Goal: Information Seeking & Learning: Learn about a topic

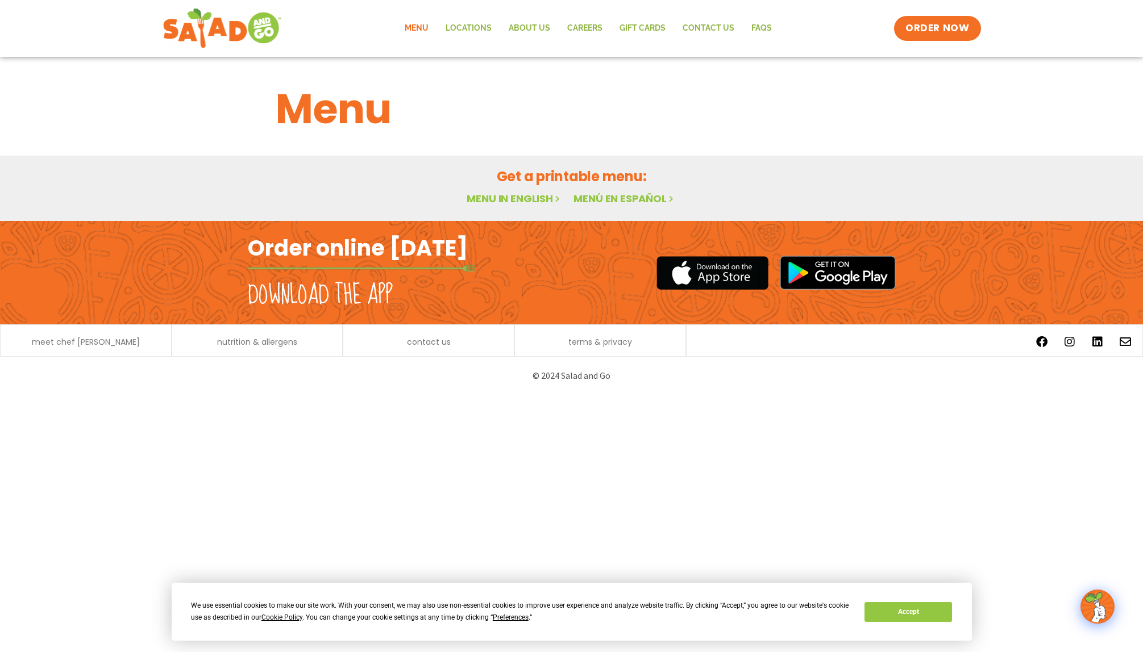
click at [523, 197] on link "Menu in English" at bounding box center [514, 199] width 95 height 14
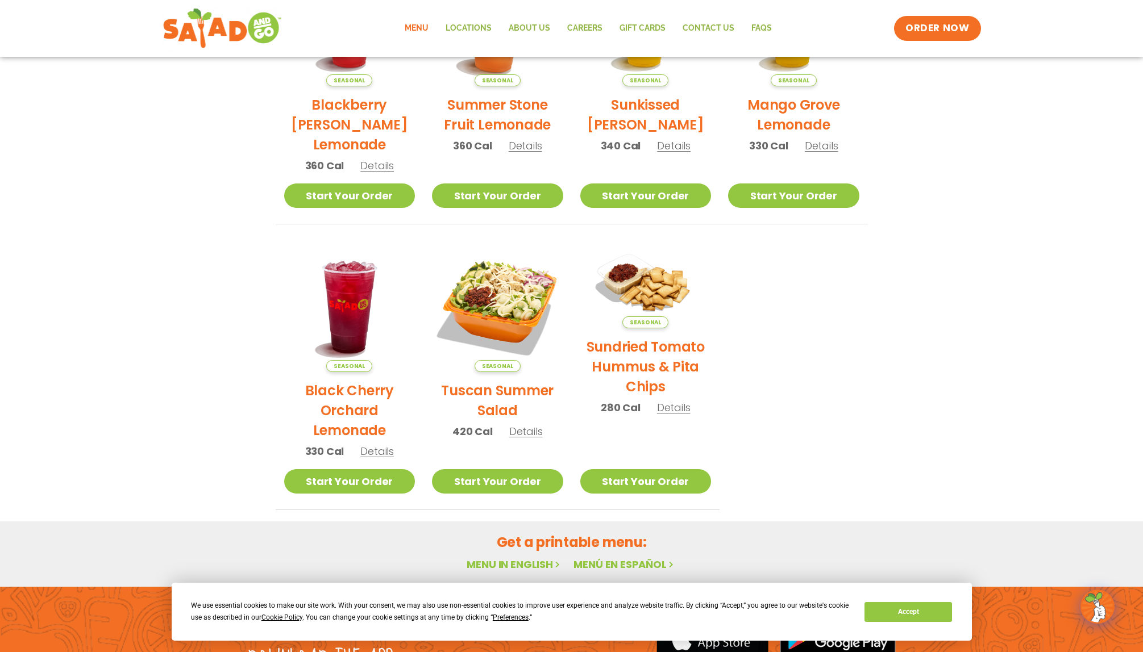
scroll to position [369, 0]
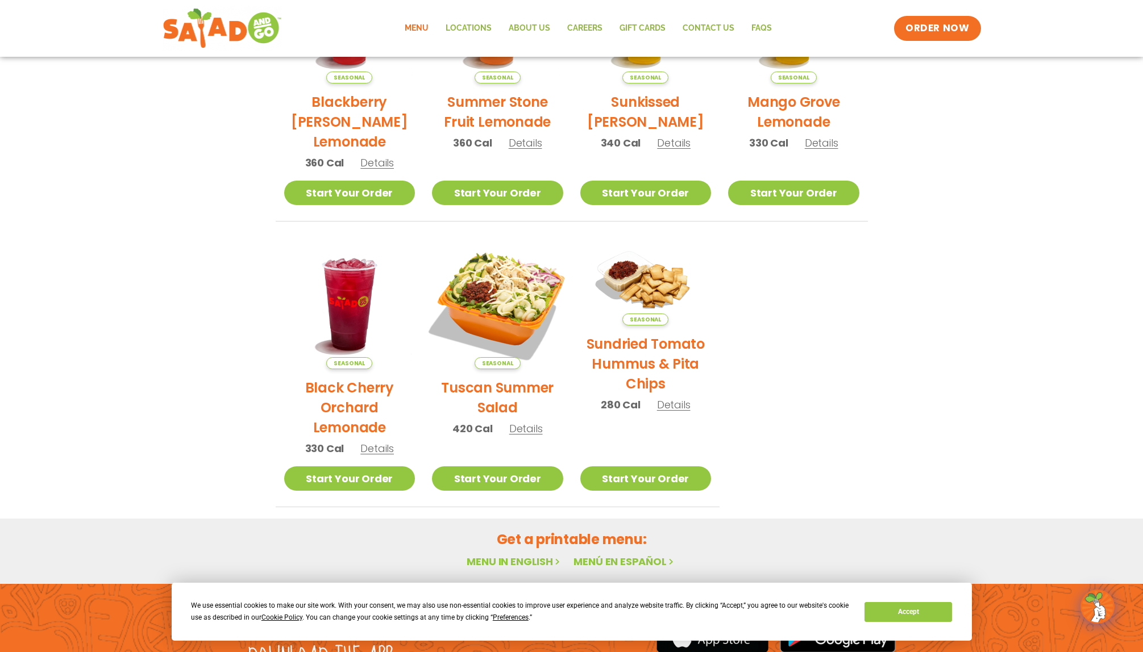
click at [511, 317] on img at bounding box center [498, 304] width 154 height 154
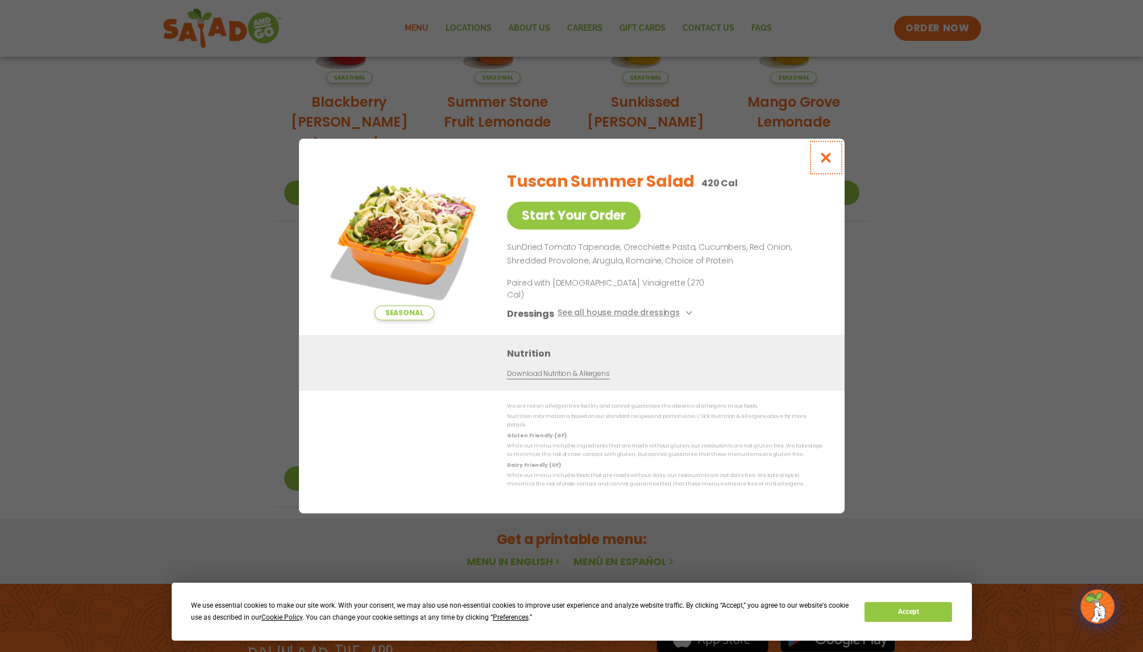
click at [828, 164] on icon "Close modal" at bounding box center [825, 158] width 14 height 12
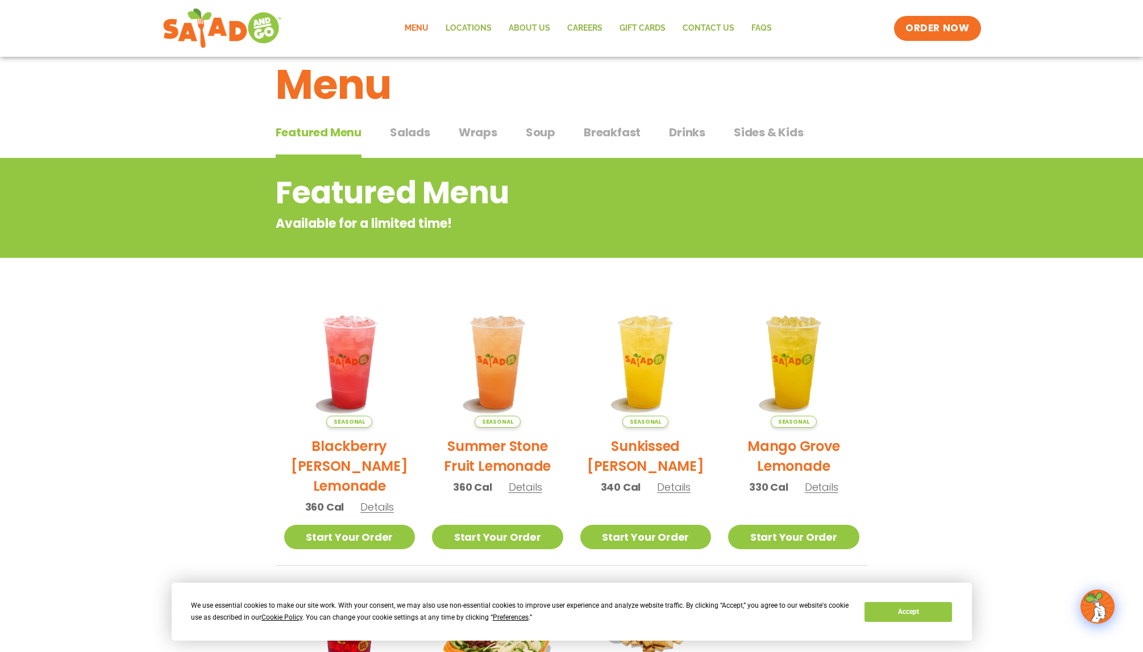
scroll to position [0, 0]
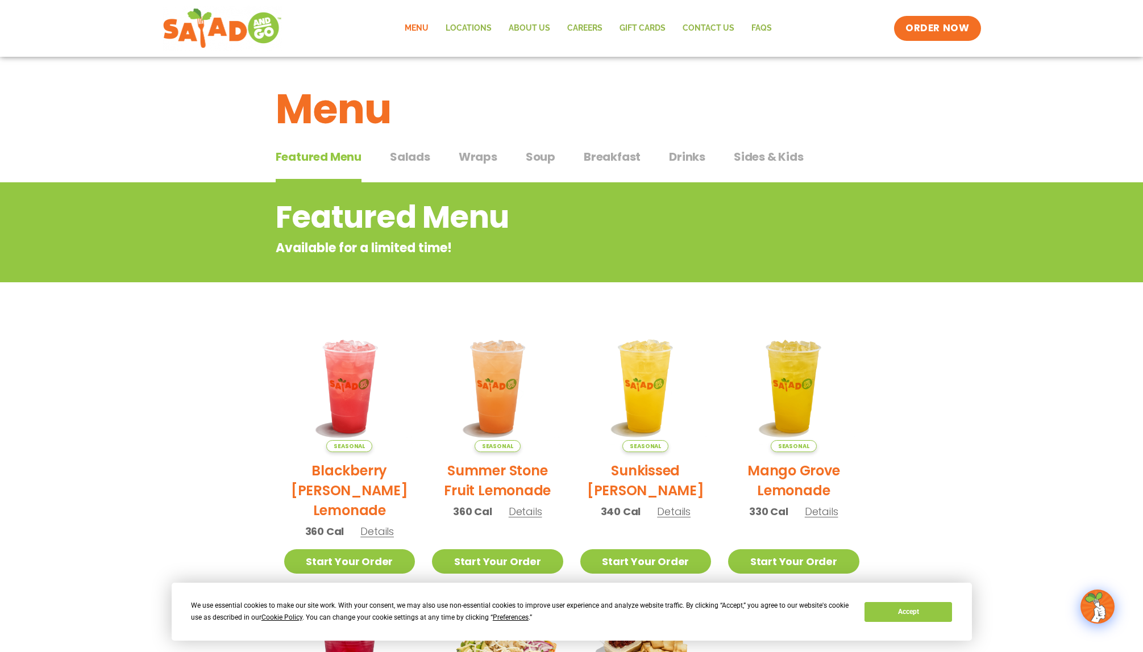
click at [423, 158] on span "Salads" at bounding box center [410, 156] width 40 height 17
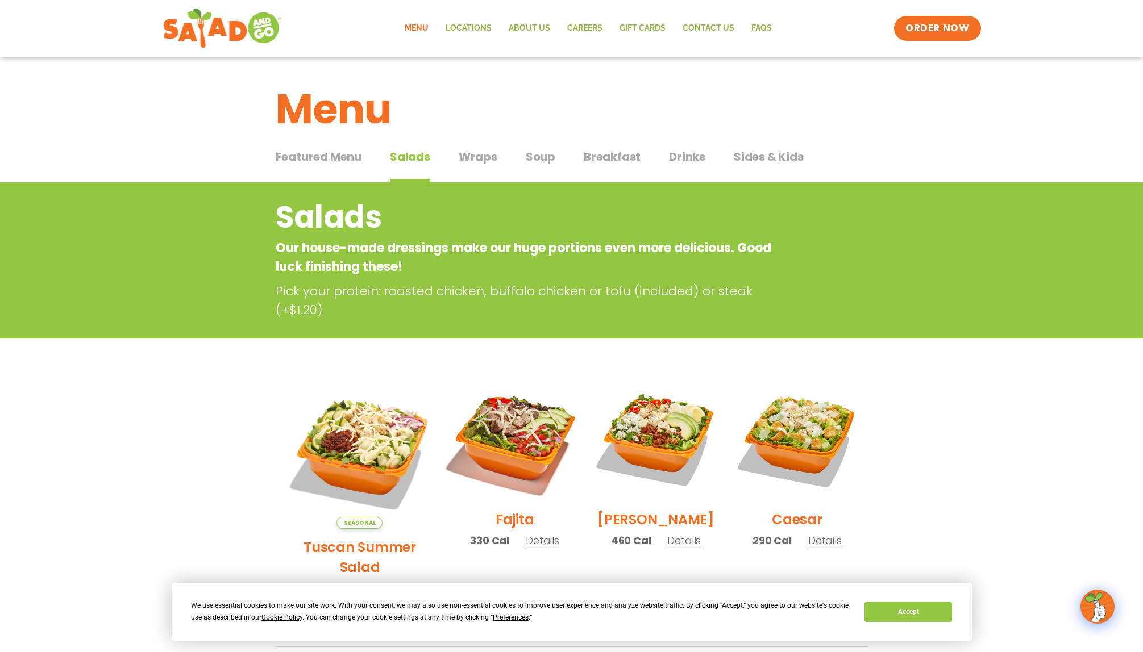
click at [511, 449] on img at bounding box center [514, 439] width 145 height 145
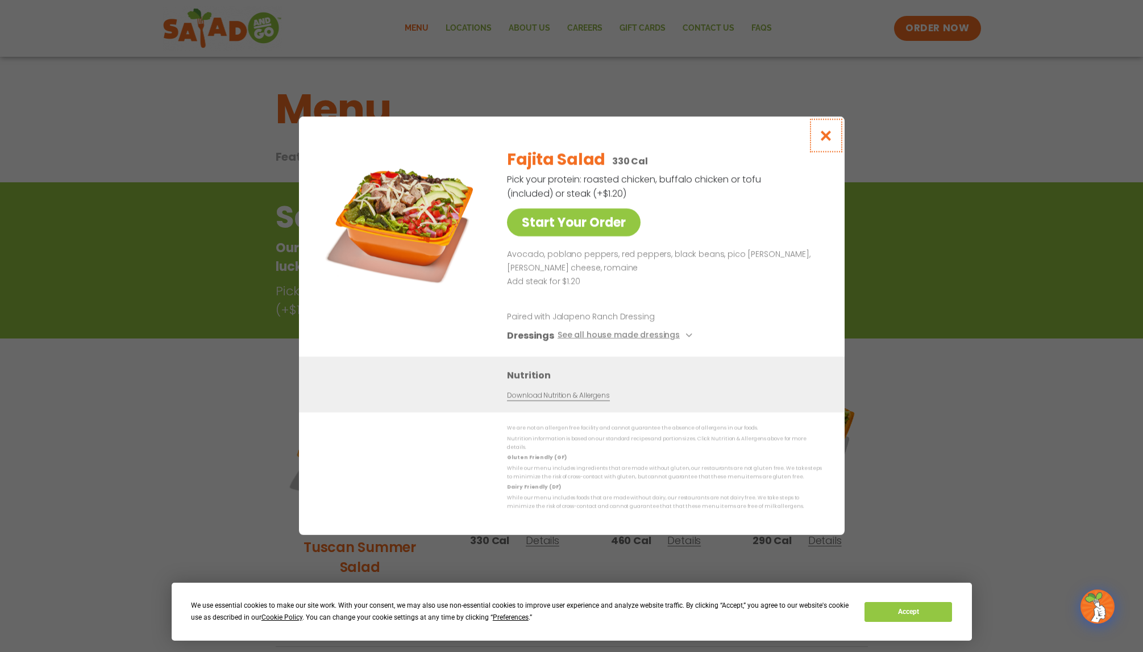
click at [825, 139] on icon "Close modal" at bounding box center [825, 136] width 14 height 12
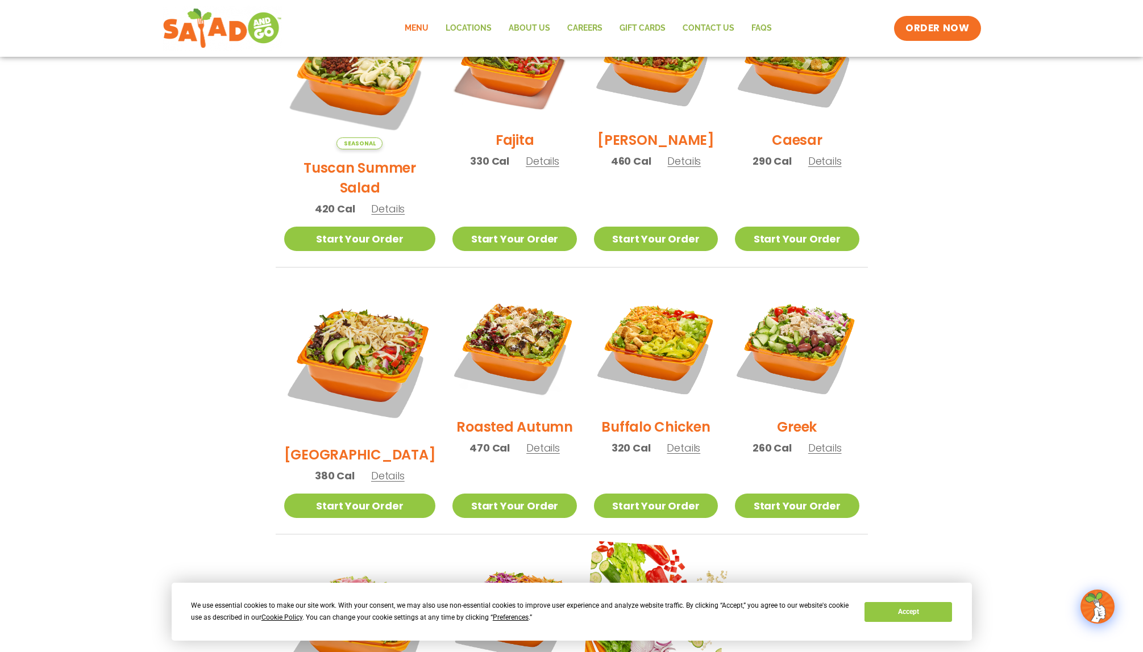
scroll to position [383, 0]
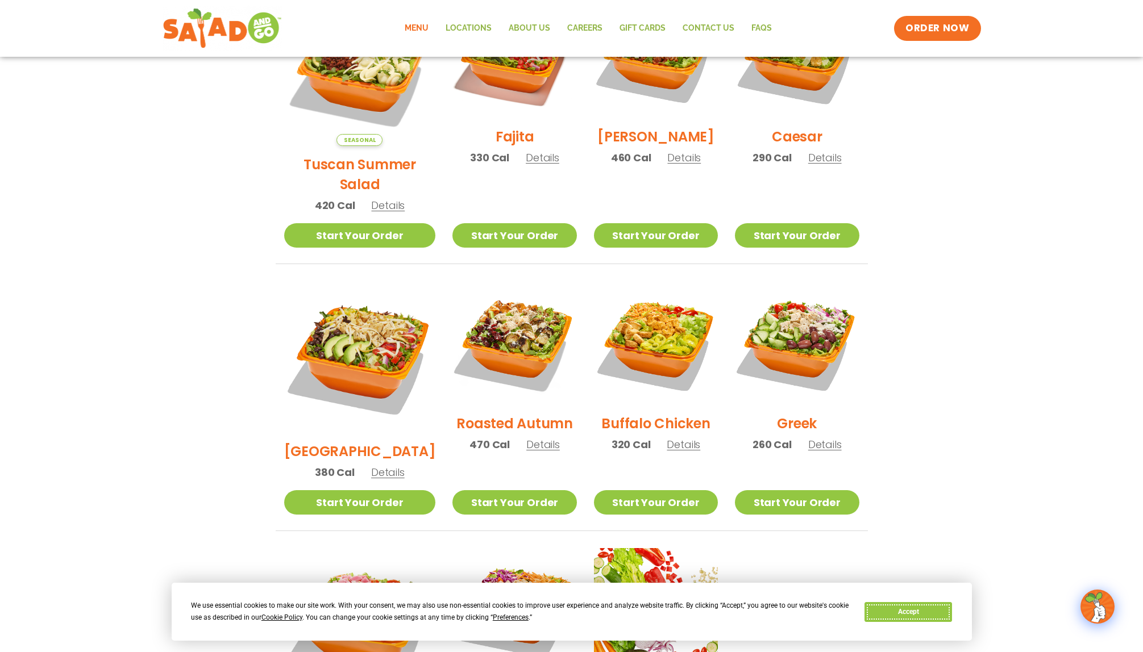
click at [905, 610] on button "Accept" at bounding box center [908, 612] width 88 height 20
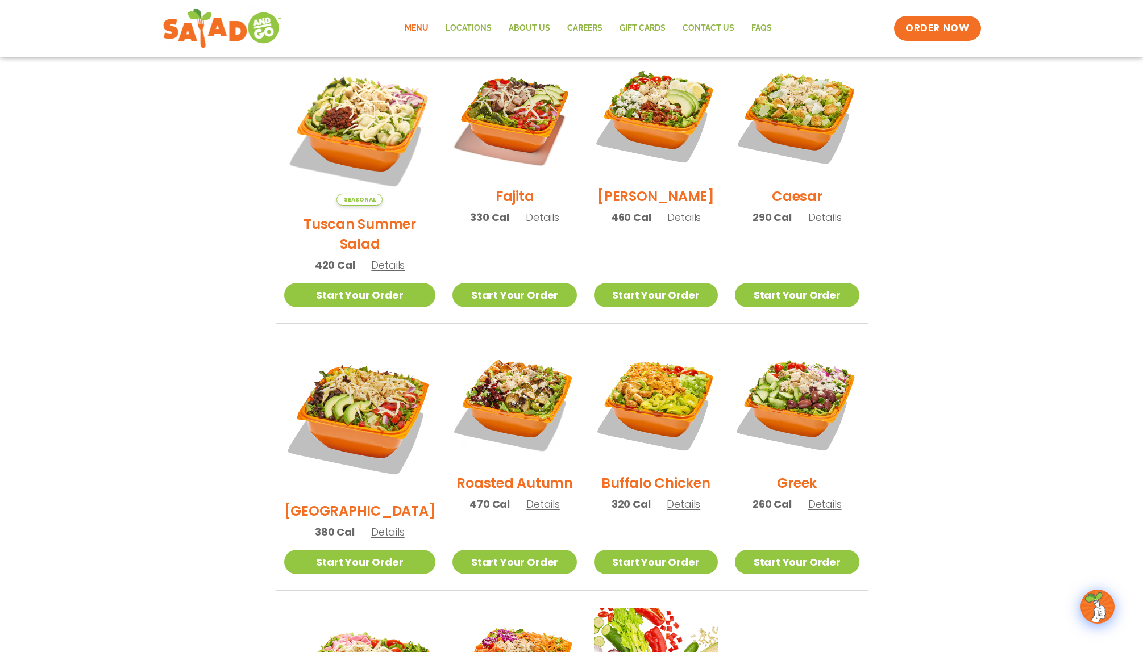
scroll to position [321, 0]
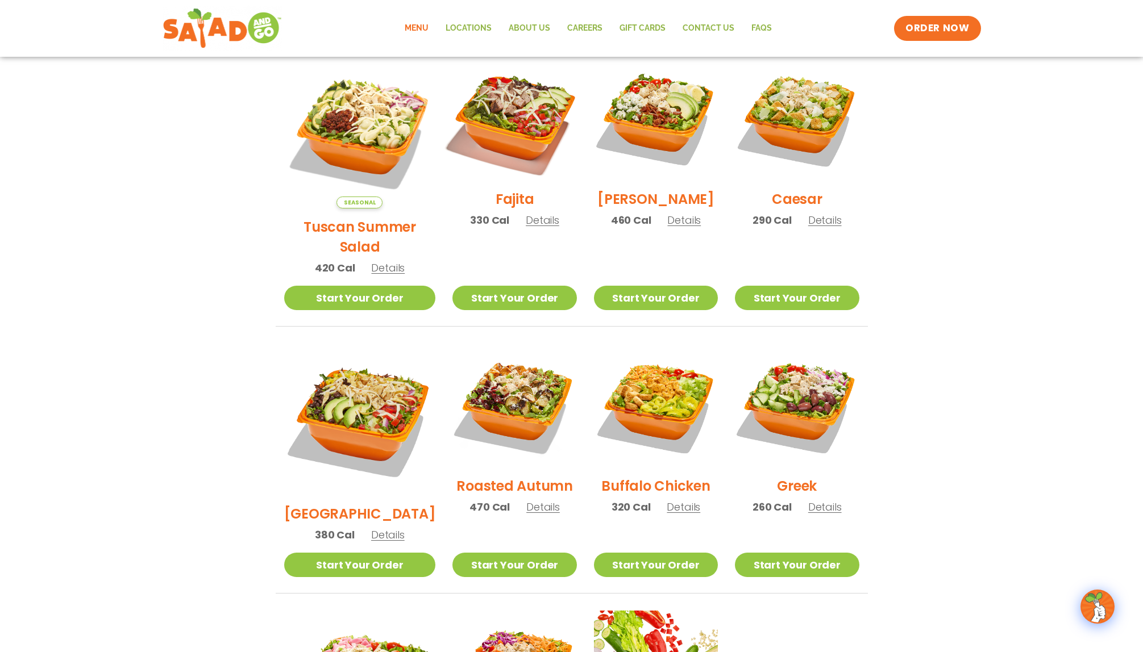
click at [488, 129] on img at bounding box center [514, 118] width 145 height 145
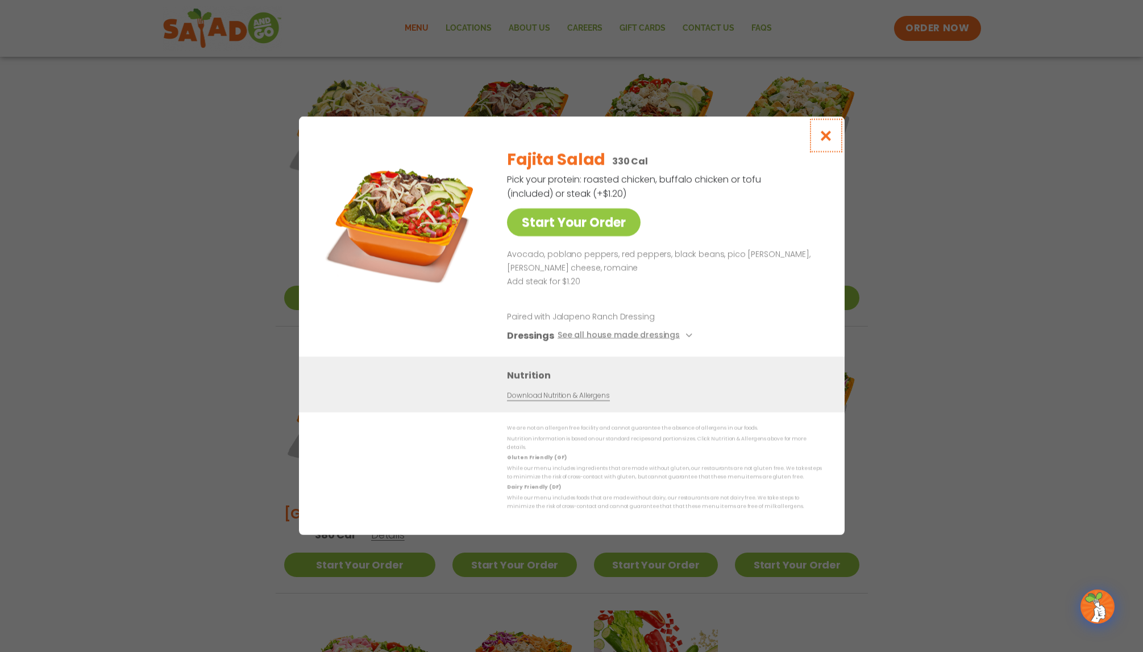
click at [827, 134] on icon "Close modal" at bounding box center [825, 136] width 14 height 12
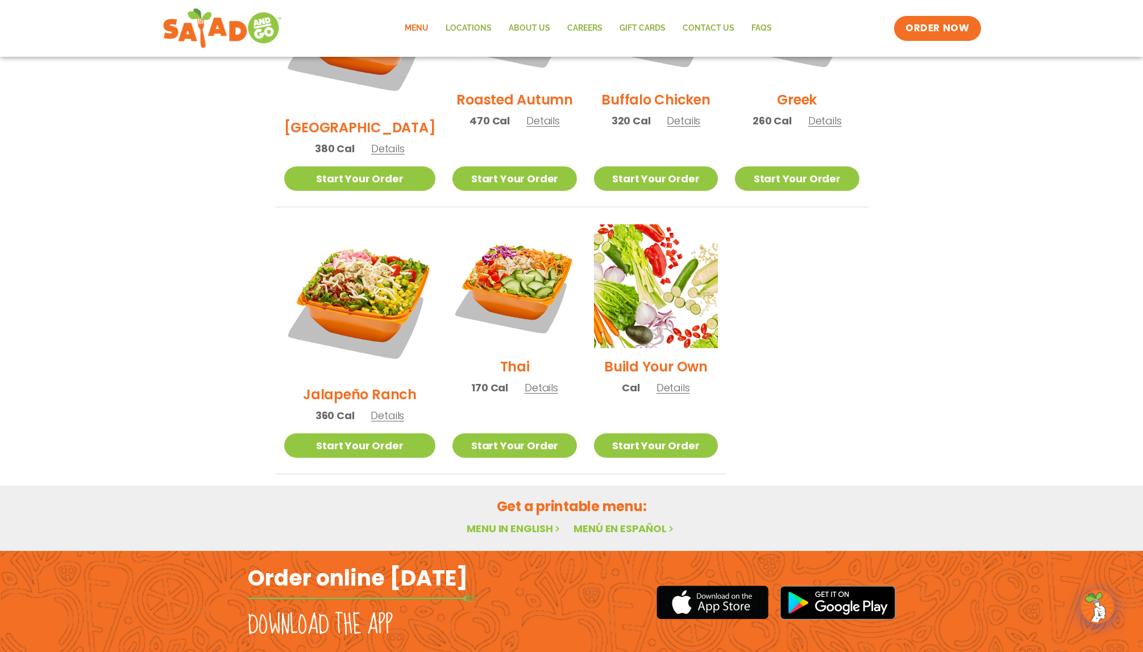
scroll to position [711, 0]
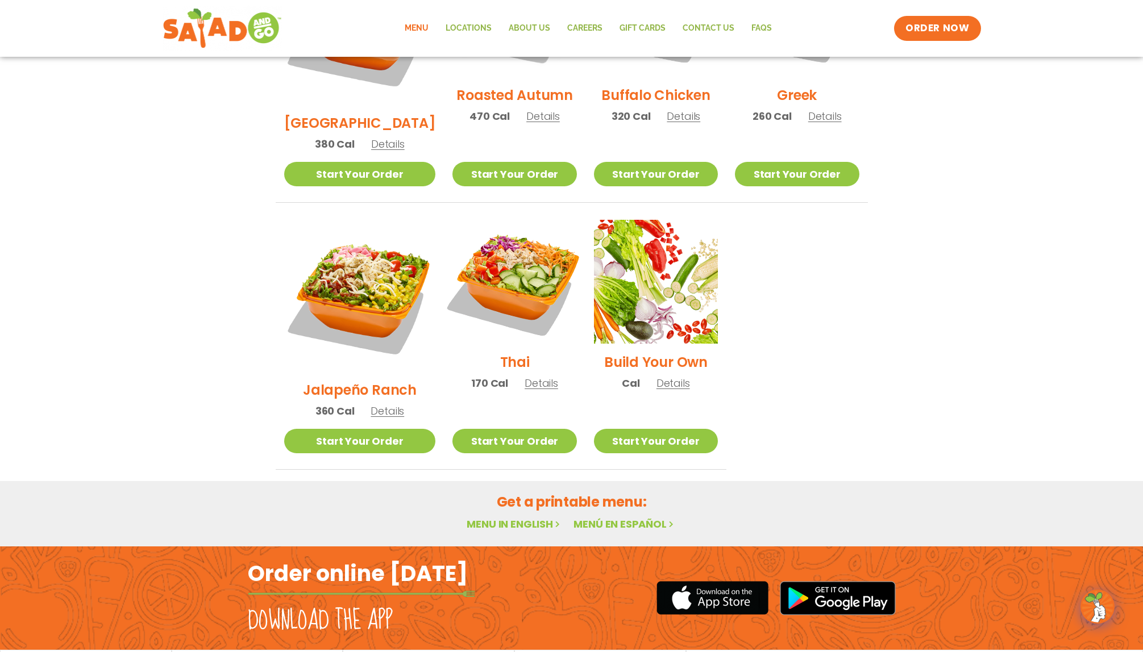
click at [539, 230] on img at bounding box center [514, 281] width 145 height 145
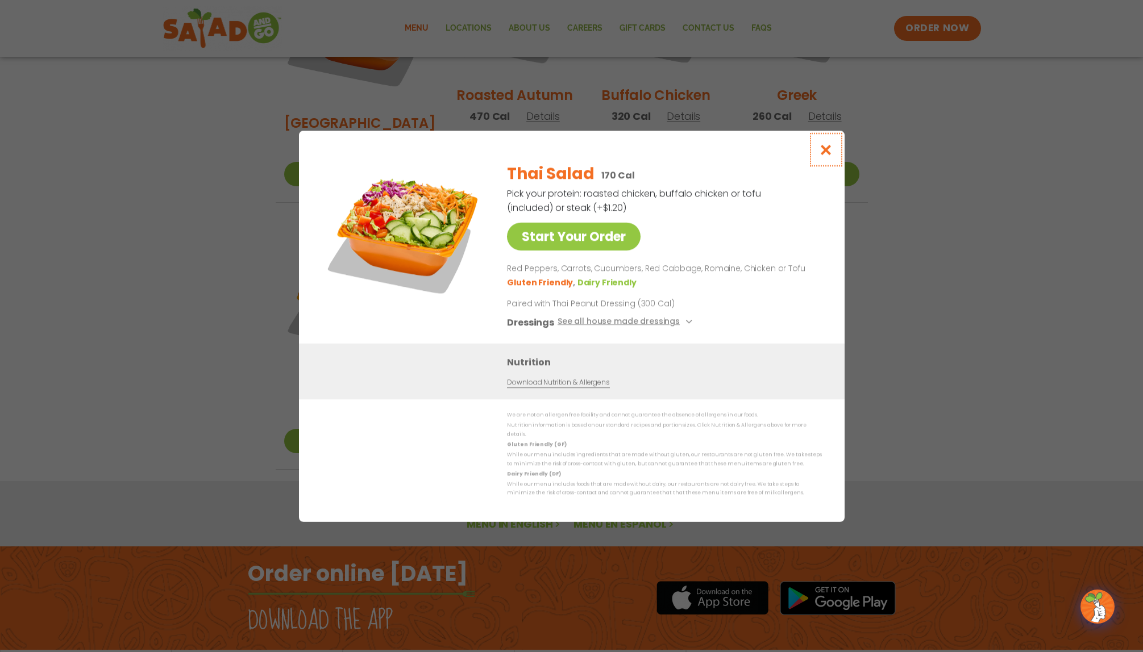
click at [829, 146] on button "Close modal" at bounding box center [825, 150] width 37 height 38
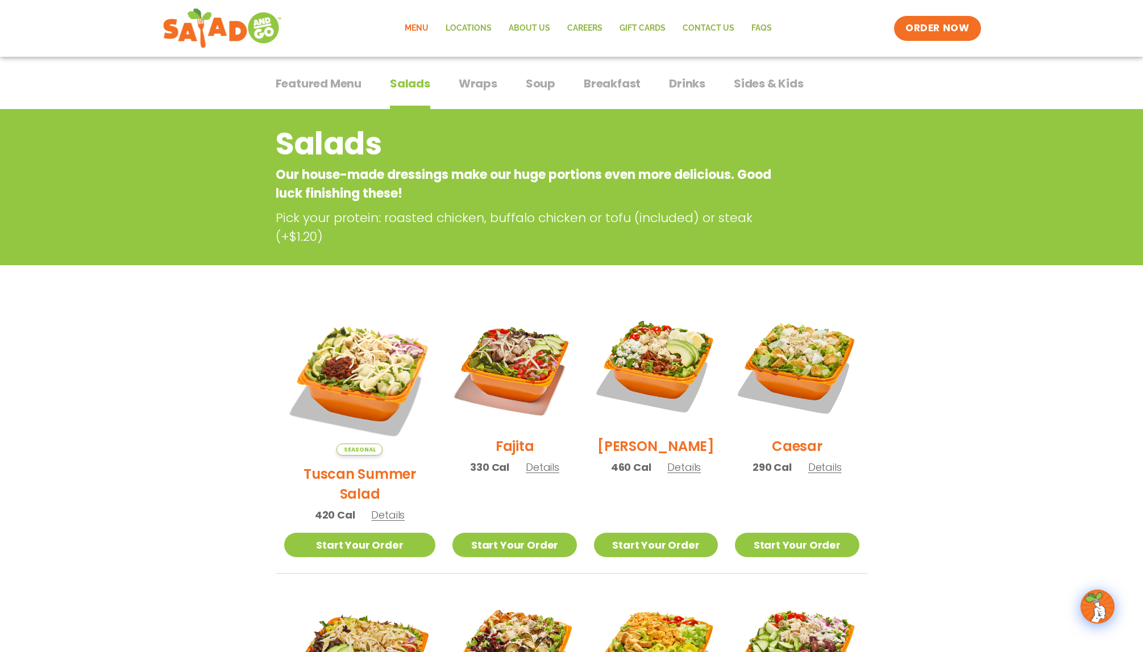
scroll to position [0, 0]
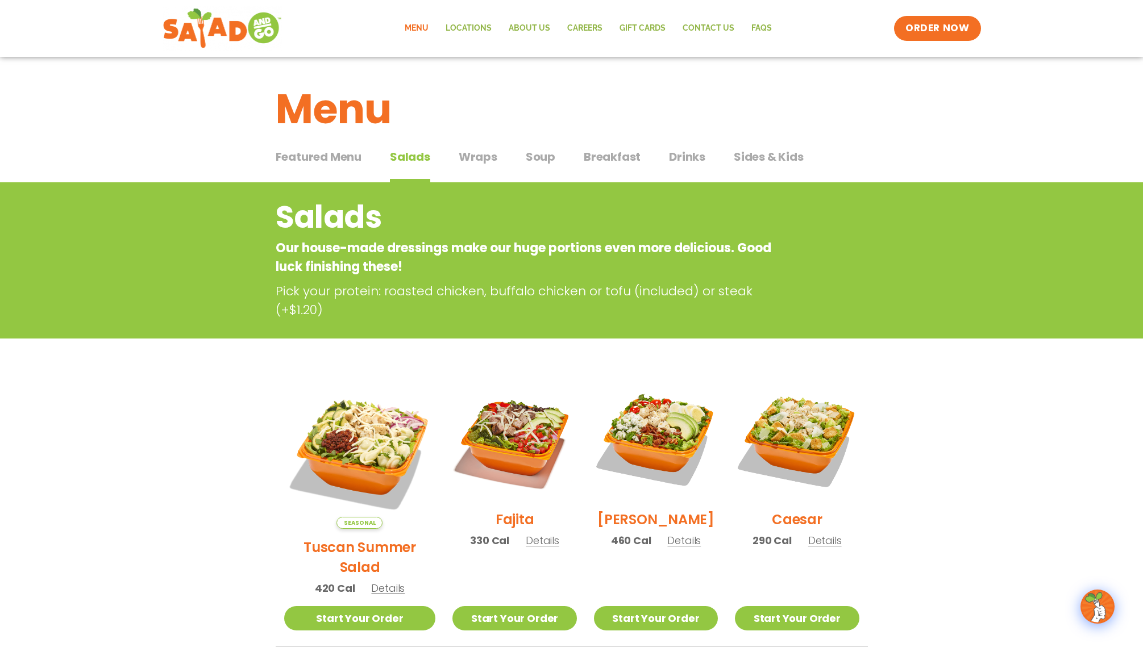
click at [479, 150] on span "Wraps" at bounding box center [478, 156] width 39 height 17
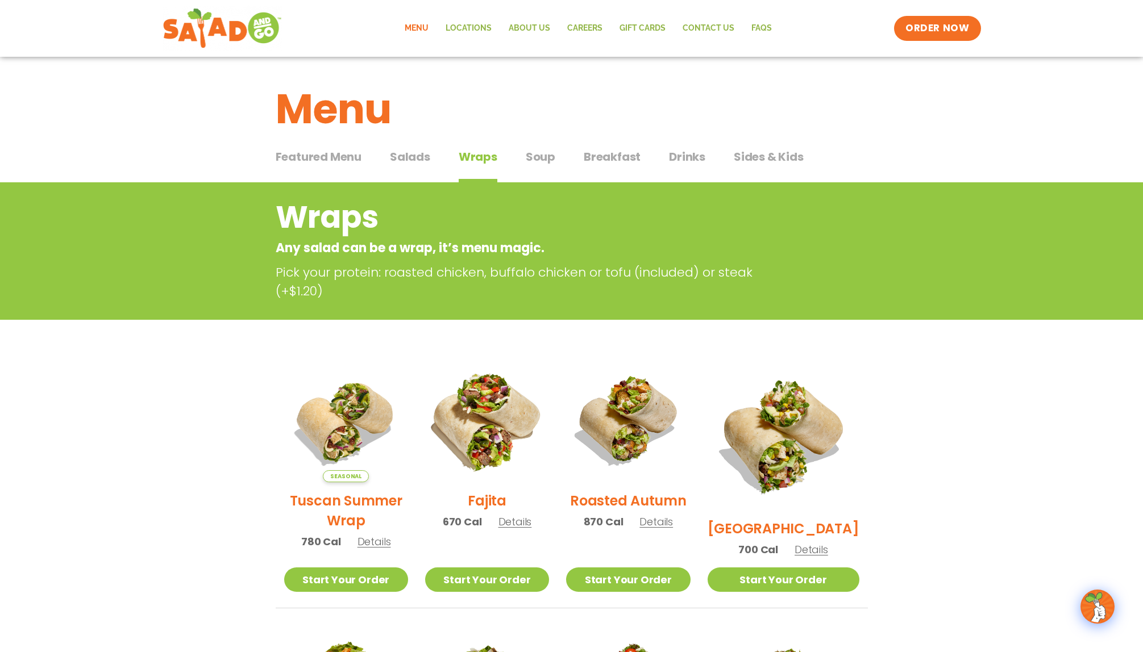
click at [490, 448] on img at bounding box center [486, 420] width 145 height 145
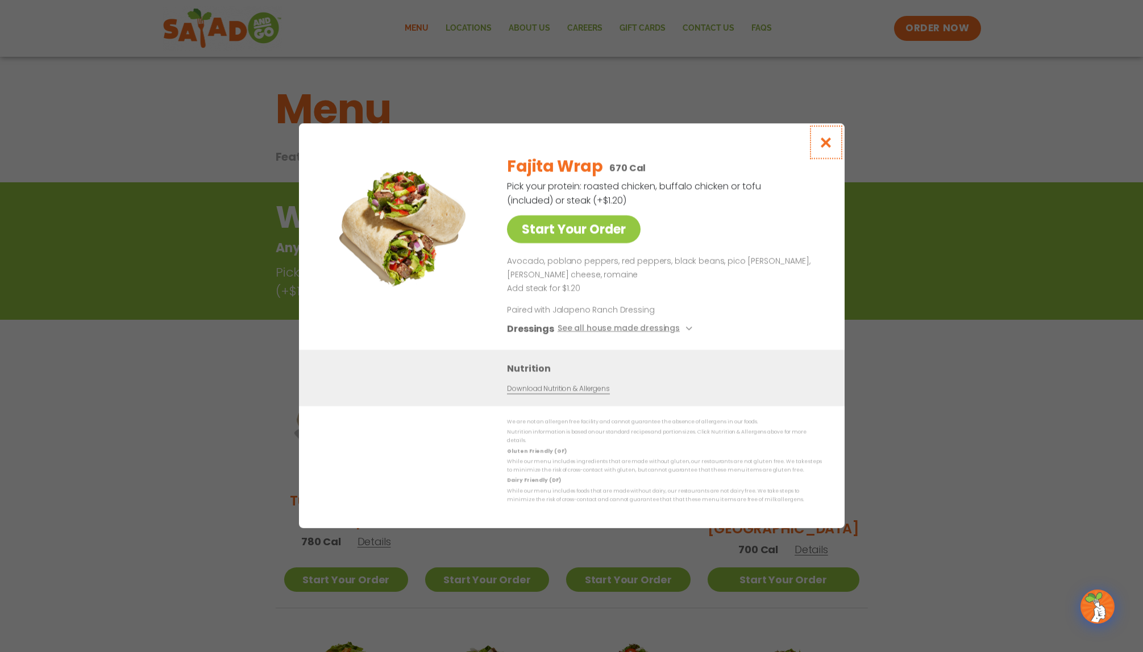
click at [824, 148] on icon "Close modal" at bounding box center [825, 142] width 14 height 12
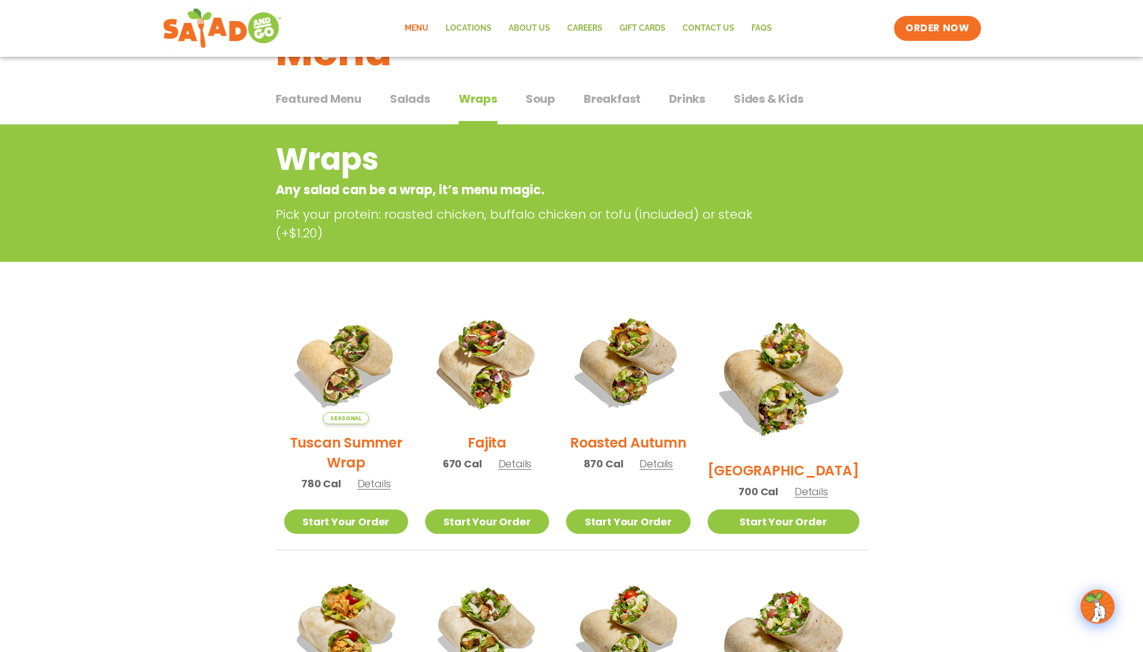
scroll to position [182, 0]
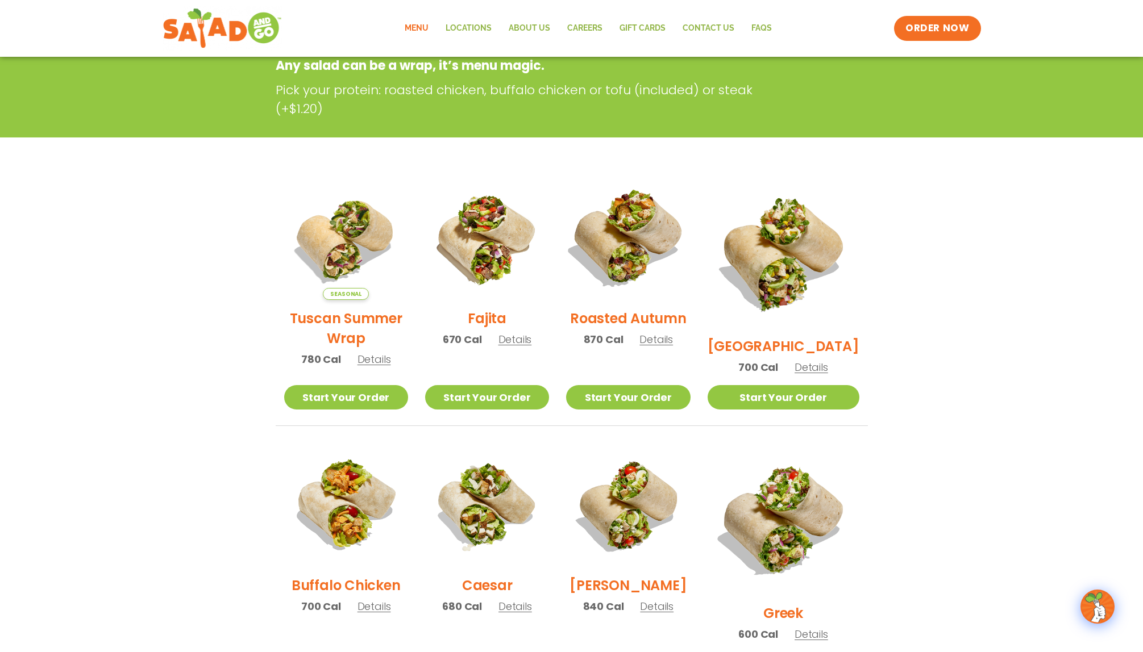
click at [659, 286] on img at bounding box center [627, 237] width 145 height 145
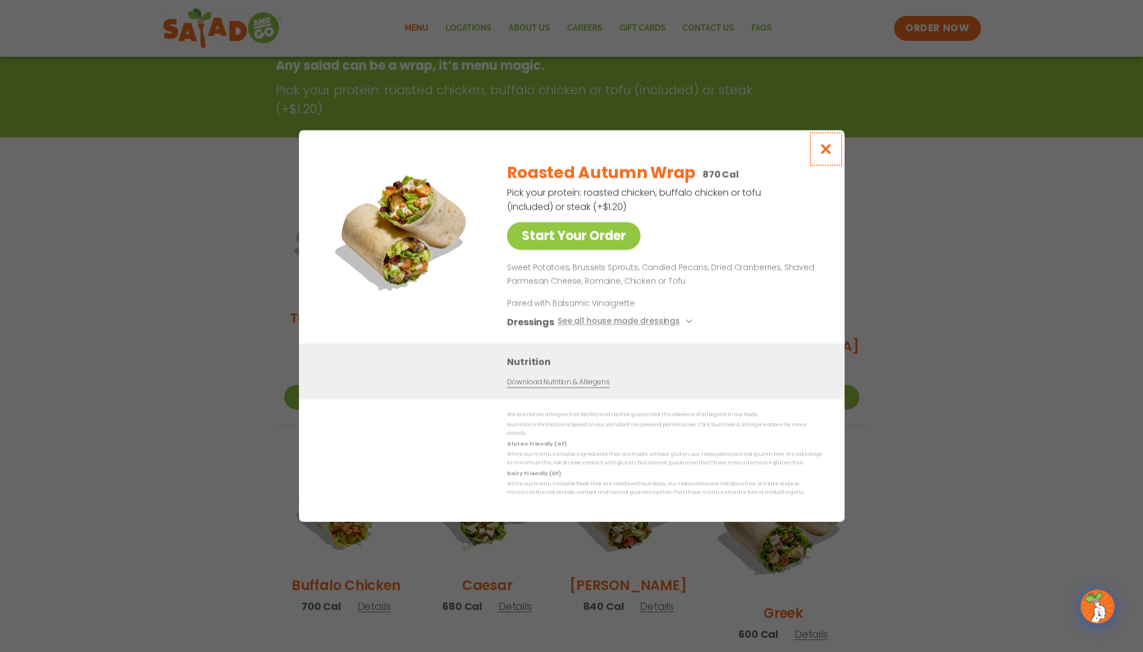
click at [824, 155] on icon "Close modal" at bounding box center [825, 149] width 14 height 12
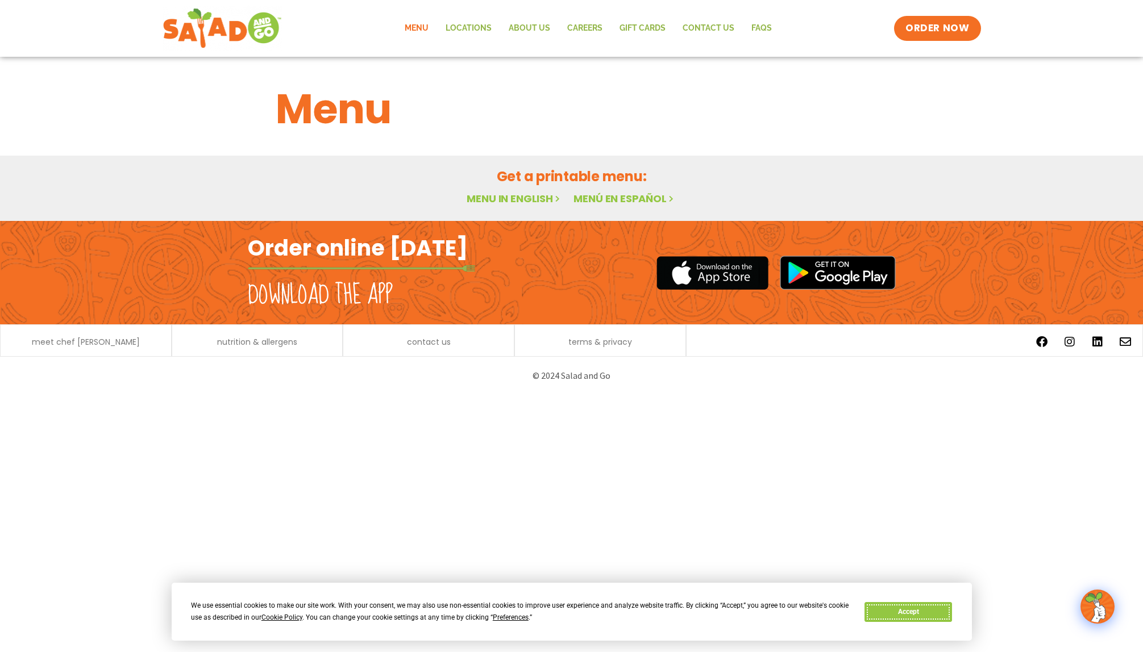
click at [917, 612] on button "Accept" at bounding box center [908, 612] width 88 height 20
